Goal: Information Seeking & Learning: Learn about a topic

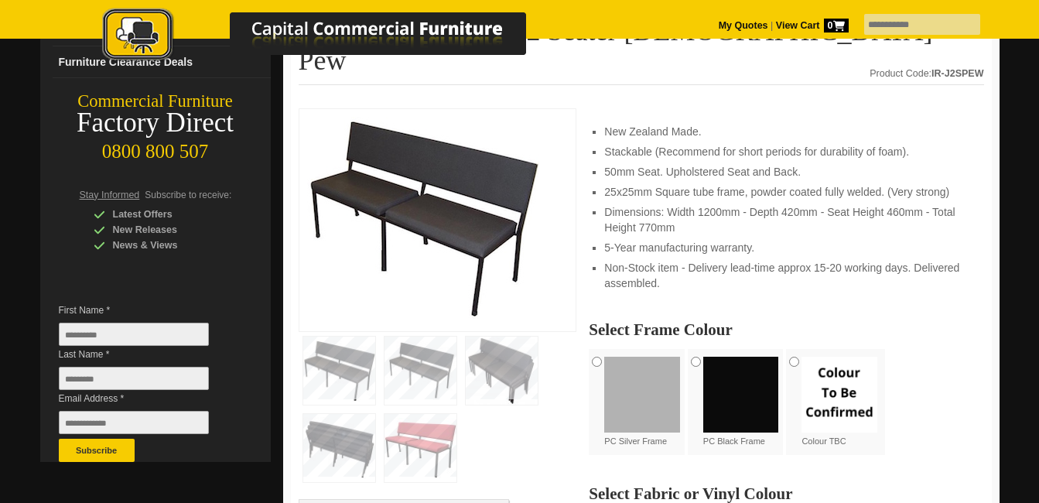
scroll to position [207, 0]
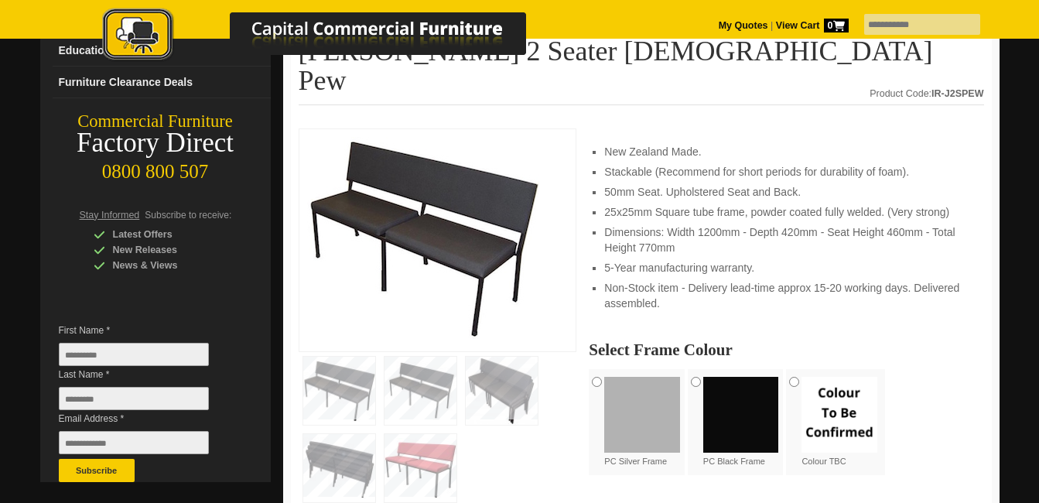
click at [409, 158] on img at bounding box center [423, 238] width 232 height 202
click at [343, 357] on img at bounding box center [339, 391] width 72 height 68
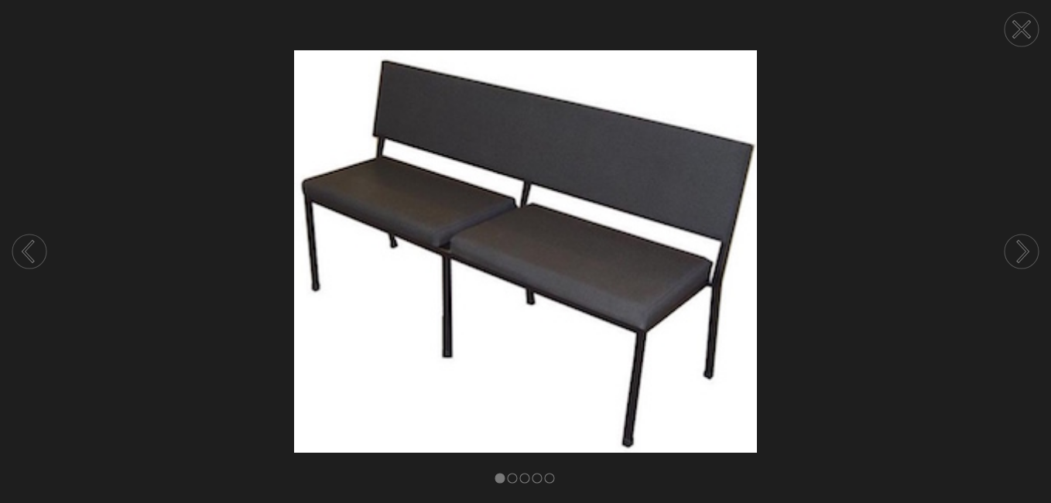
click at [1022, 243] on circle at bounding box center [1021, 251] width 34 height 34
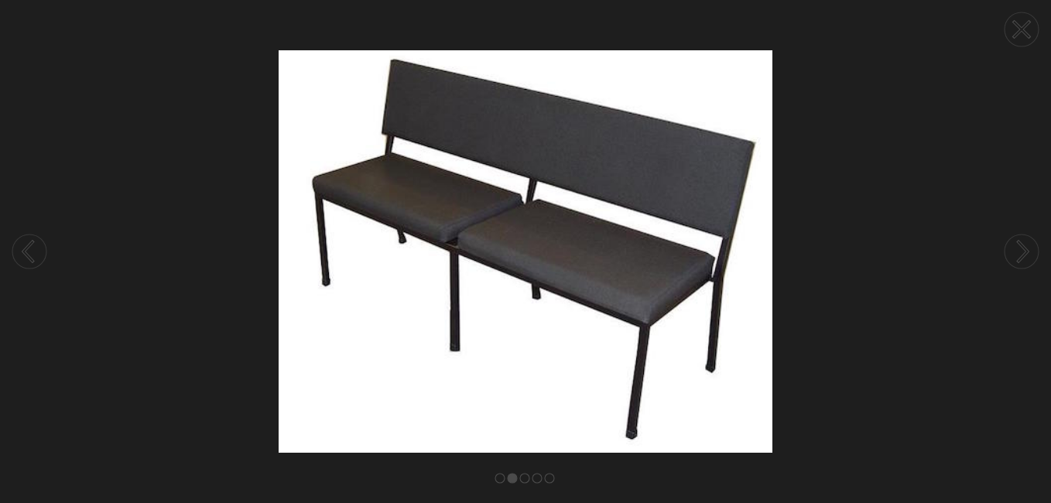
click at [1022, 243] on circle at bounding box center [1021, 251] width 34 height 34
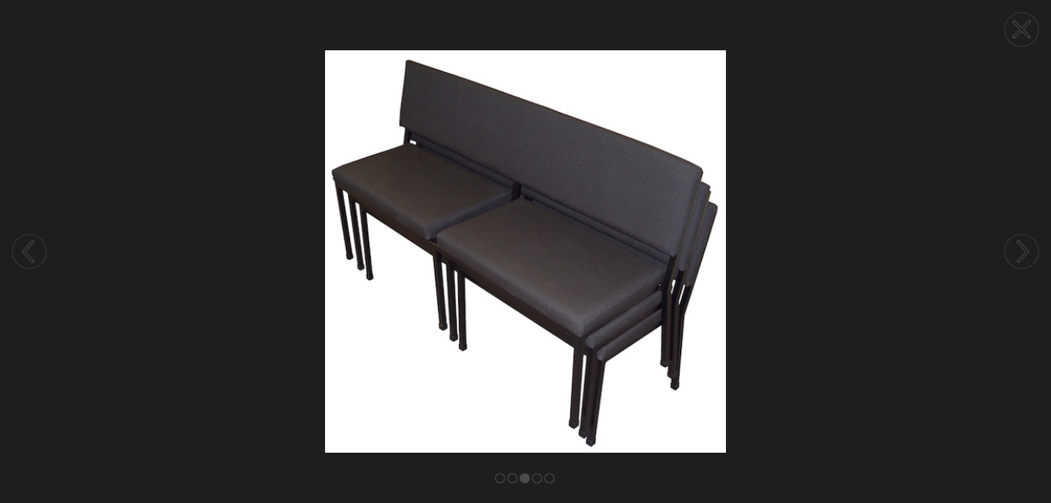
click at [1022, 243] on circle at bounding box center [1021, 251] width 34 height 34
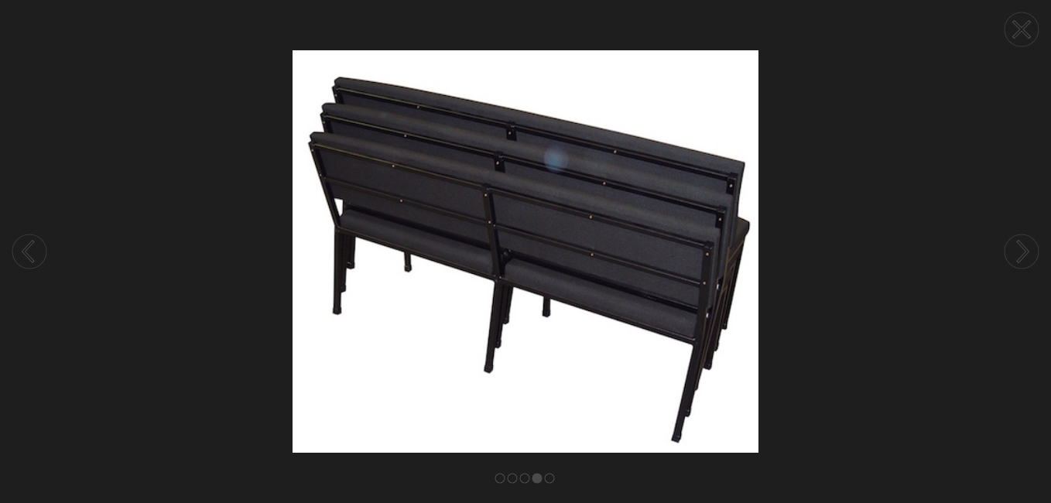
click at [1022, 243] on circle at bounding box center [1021, 251] width 34 height 34
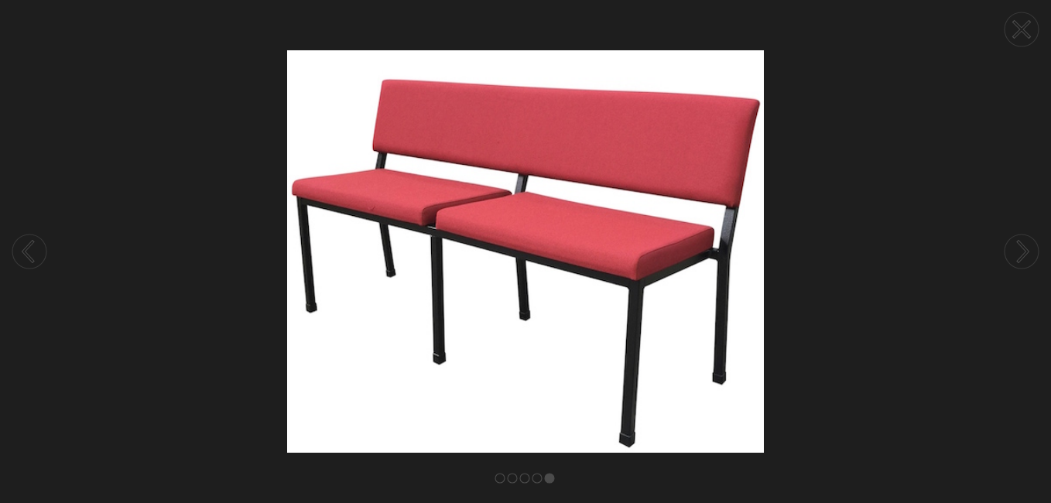
click at [1022, 243] on circle at bounding box center [1021, 251] width 34 height 34
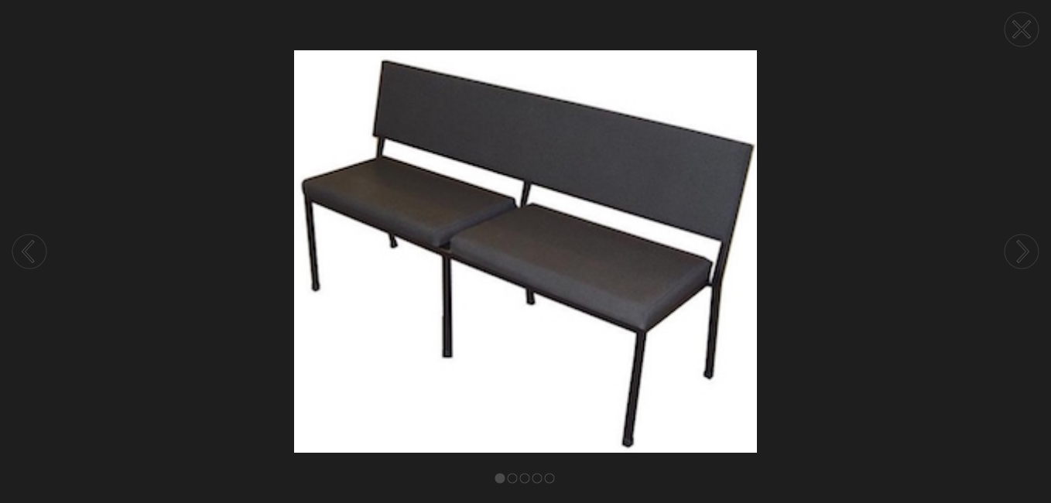
click at [1022, 243] on circle at bounding box center [1021, 251] width 34 height 34
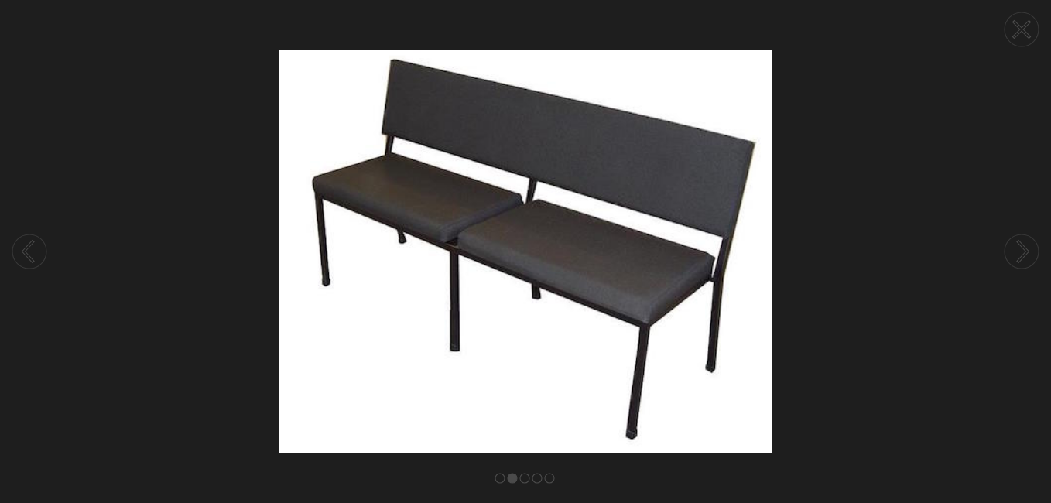
click at [1022, 243] on circle at bounding box center [1021, 251] width 34 height 34
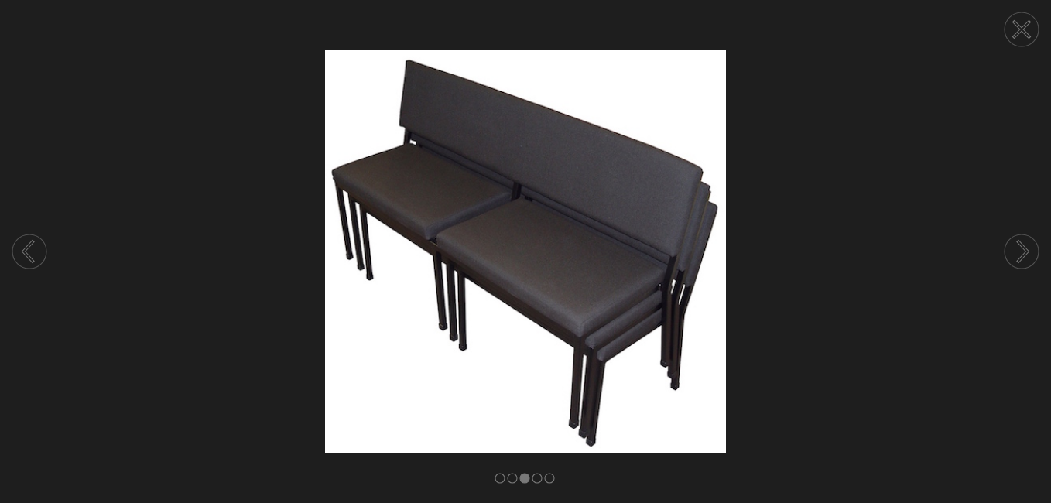
click at [1022, 243] on circle at bounding box center [1021, 251] width 34 height 34
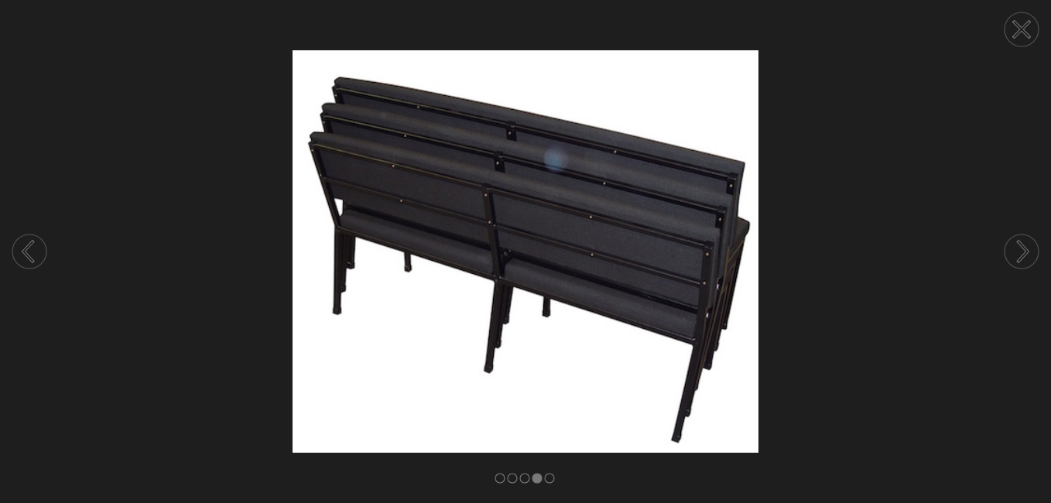
click at [1022, 243] on circle at bounding box center [1021, 251] width 34 height 34
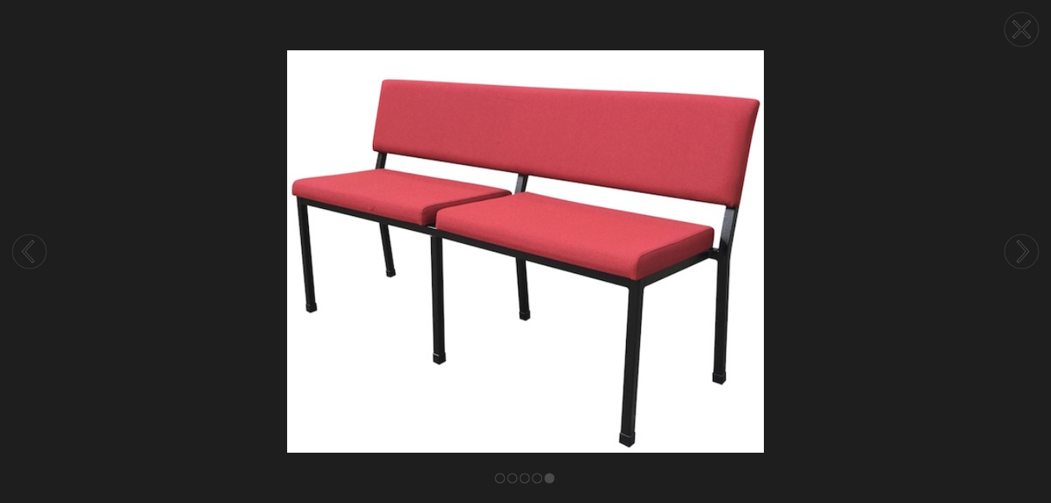
click at [1022, 243] on circle at bounding box center [1021, 251] width 34 height 34
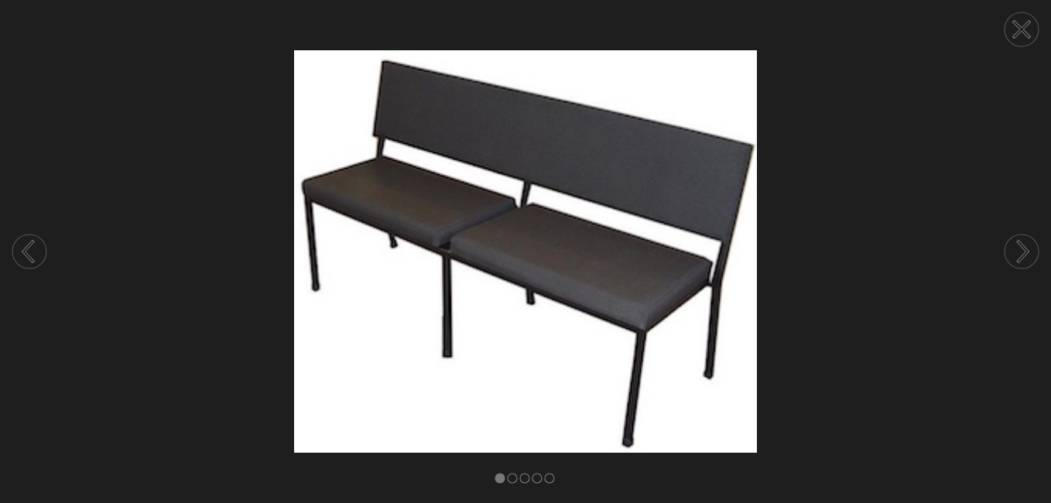
click at [877, 206] on img at bounding box center [525, 251] width 1051 height 402
click at [1014, 27] on circle at bounding box center [1021, 29] width 34 height 34
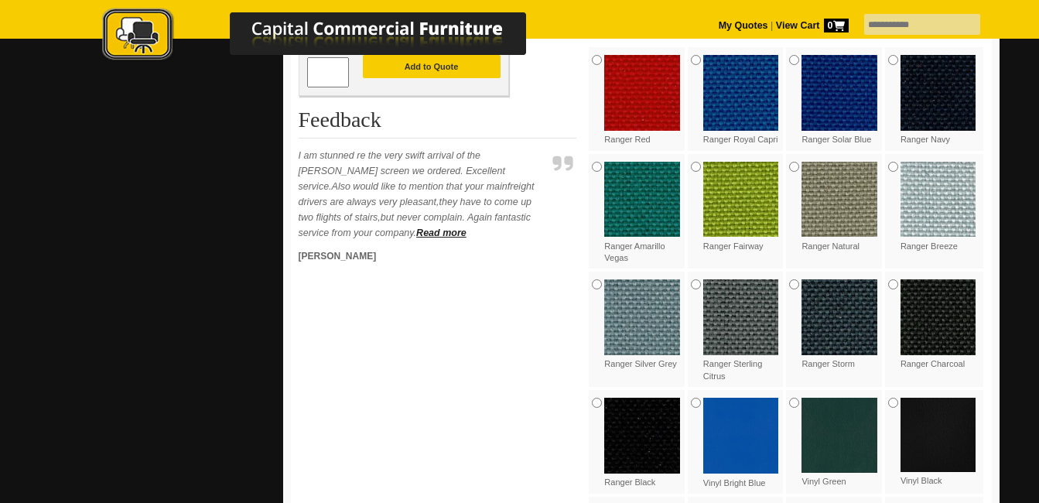
scroll to position [708, 0]
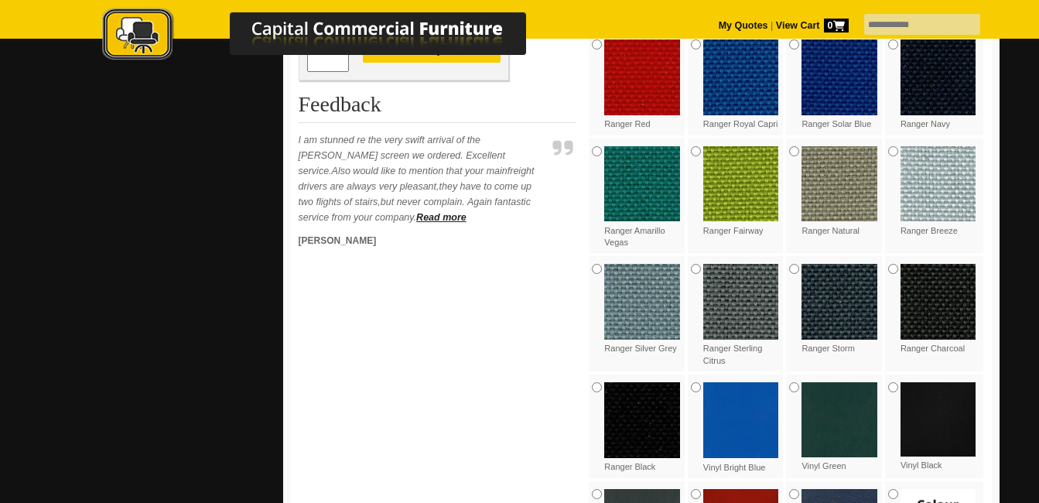
click at [925, 264] on img at bounding box center [939, 302] width 76 height 76
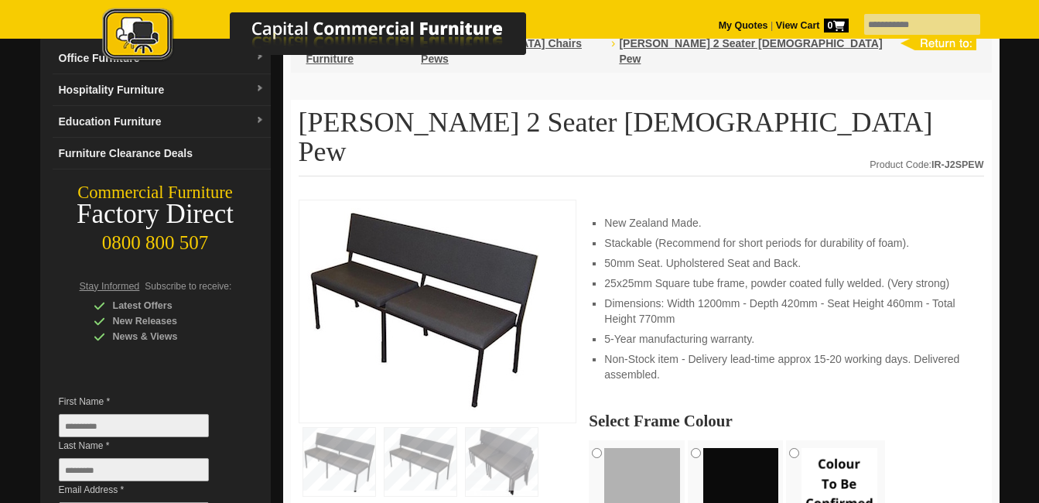
scroll to position [0, 0]
